Goal: Entertainment & Leisure: Browse casually

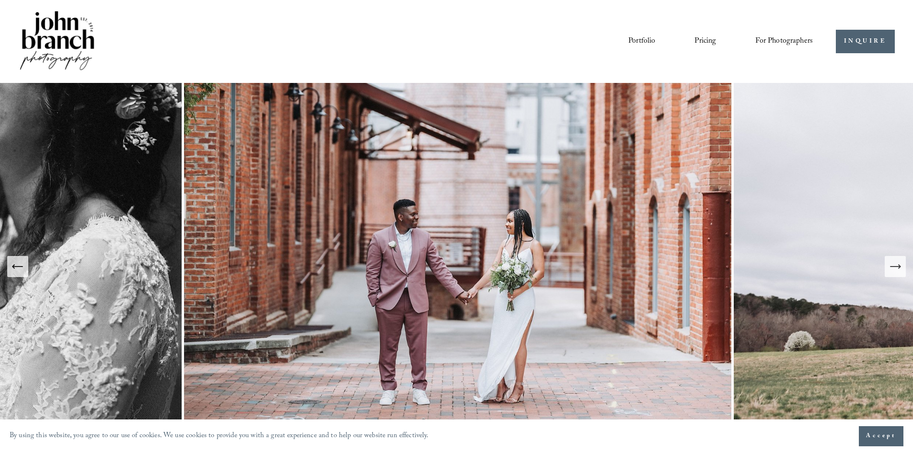
click at [901, 273] on button "Next Slide" at bounding box center [894, 266] width 21 height 21
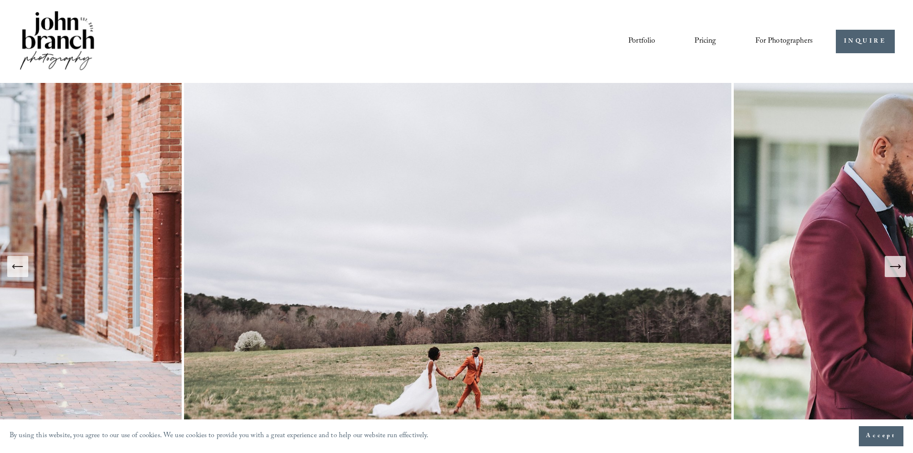
click at [900, 272] on icon "Next Slide" at bounding box center [894, 266] width 13 height 13
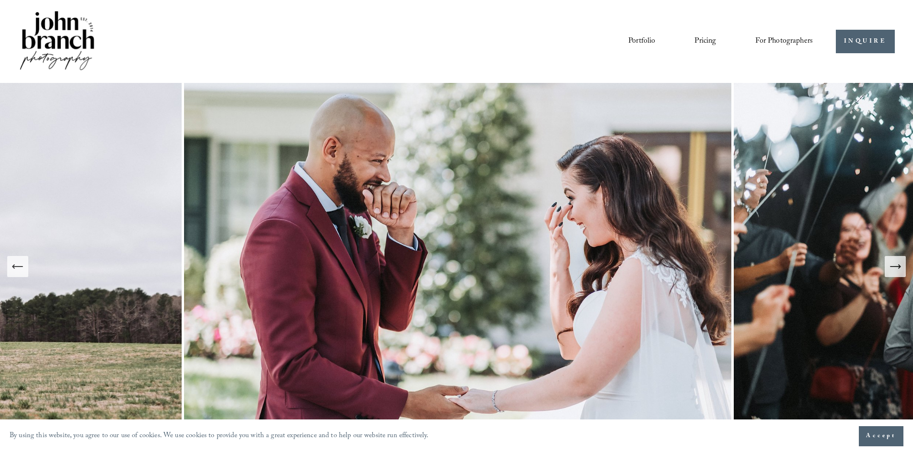
click at [900, 272] on icon "Next Slide" at bounding box center [894, 266] width 13 height 13
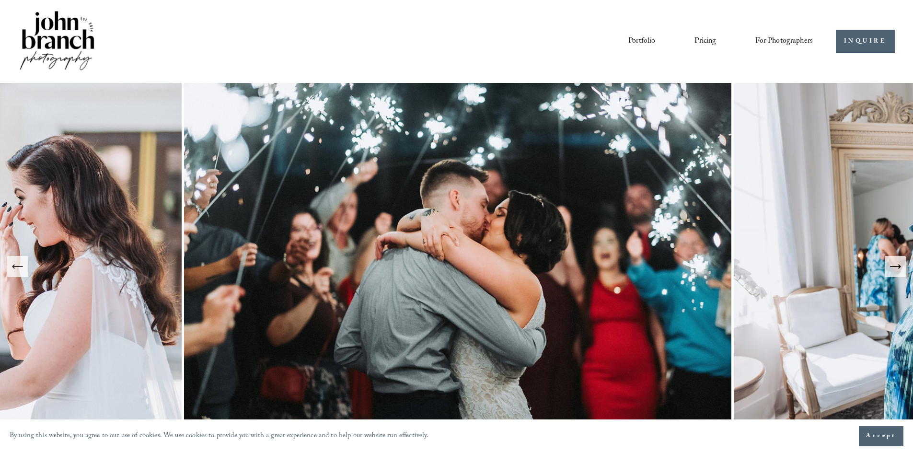
click at [900, 272] on icon "Next Slide" at bounding box center [894, 266] width 13 height 13
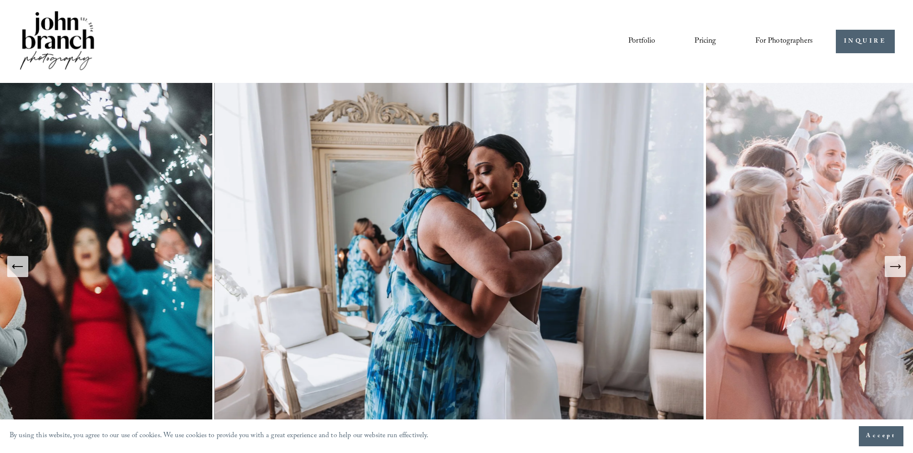
click at [901, 272] on icon "Next Slide" at bounding box center [894, 266] width 13 height 13
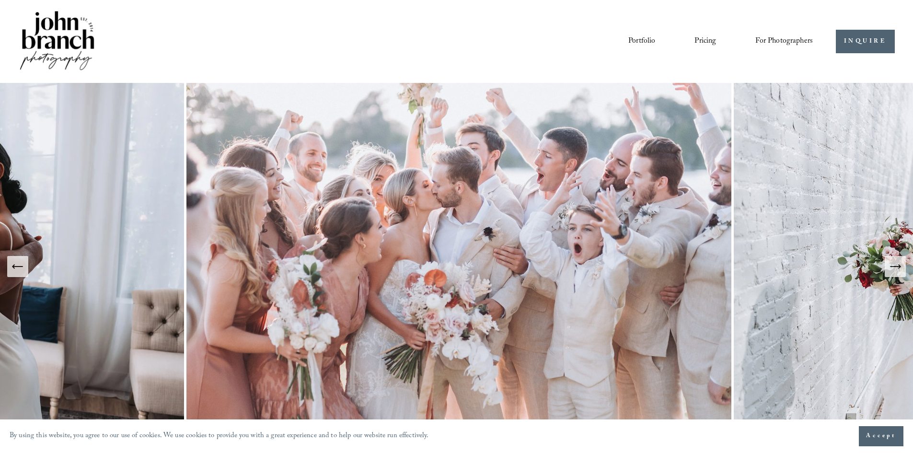
click at [901, 272] on icon "Next Slide" at bounding box center [894, 266] width 13 height 13
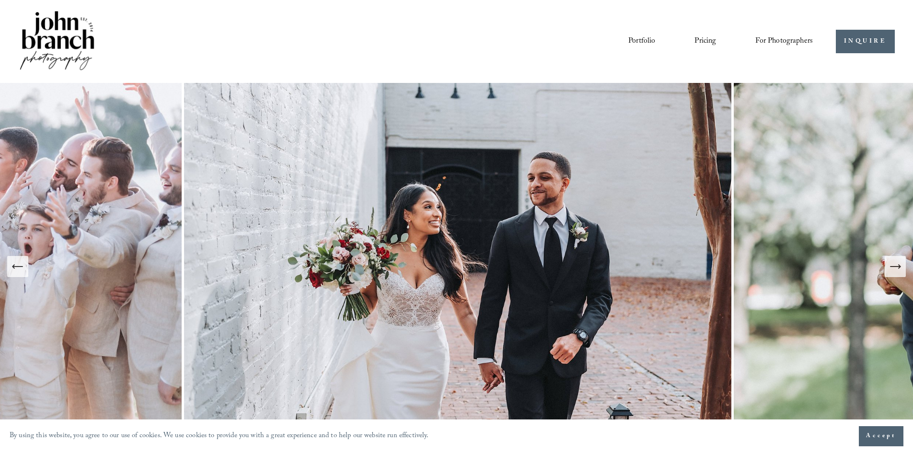
click at [902, 272] on button "Next Slide" at bounding box center [894, 266] width 21 height 21
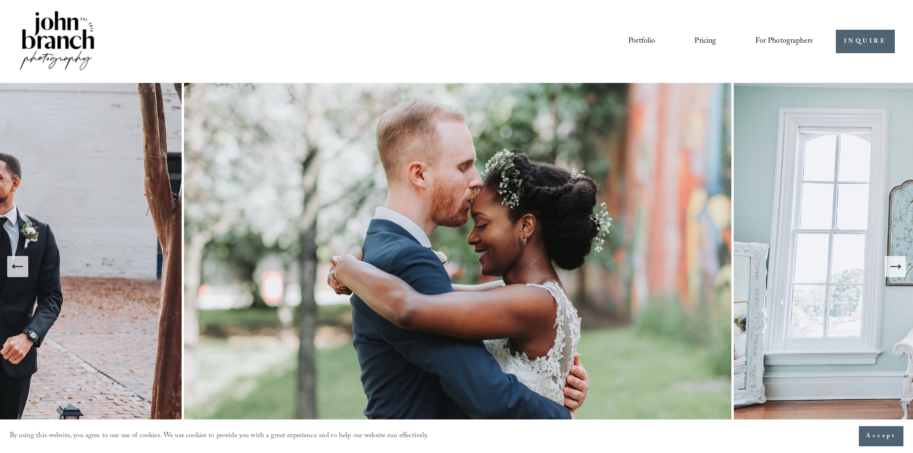
click at [902, 272] on button "Next Slide" at bounding box center [894, 266] width 21 height 21
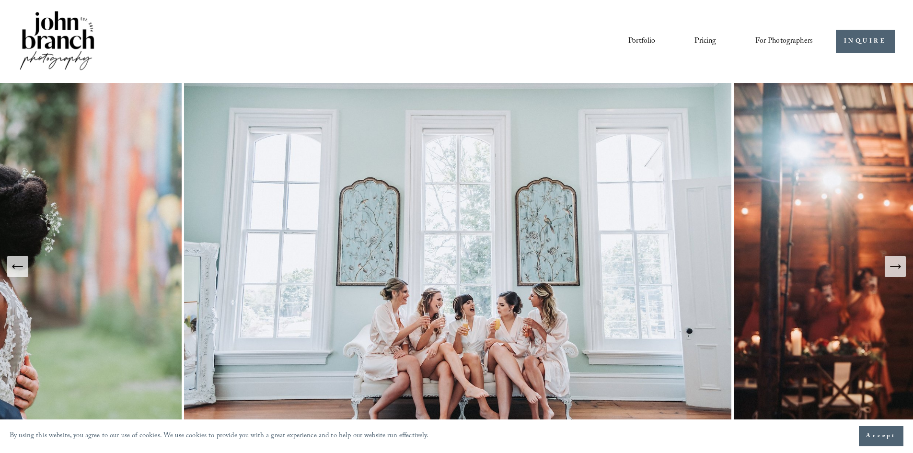
click at [902, 273] on button "Next Slide" at bounding box center [894, 266] width 21 height 21
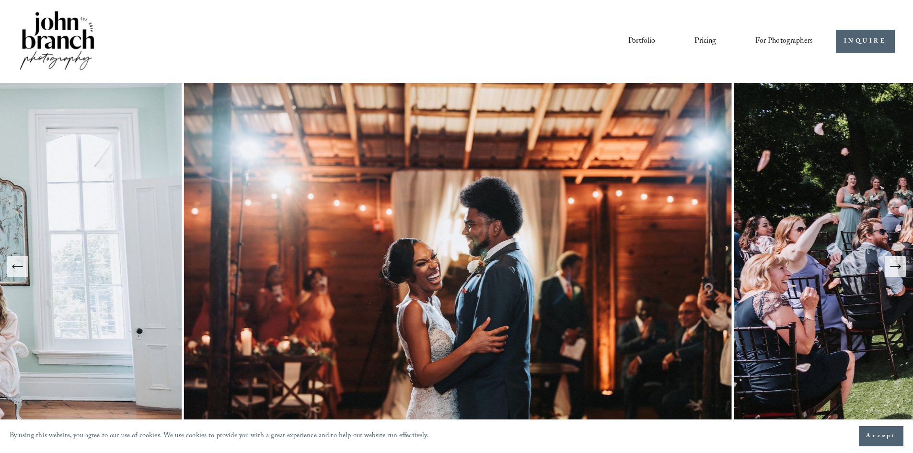
click at [903, 269] on button "Next Slide" at bounding box center [894, 266] width 21 height 21
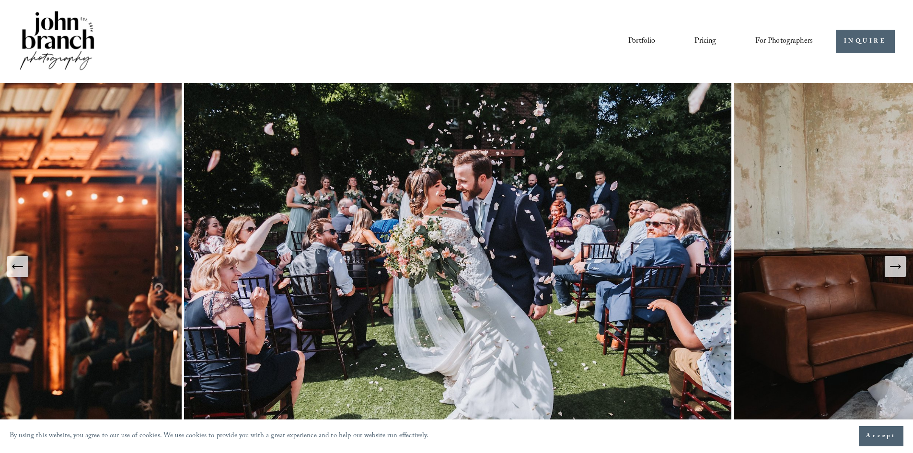
click at [902, 269] on button "Next Slide" at bounding box center [894, 266] width 21 height 21
